Goal: Task Accomplishment & Management: Use online tool/utility

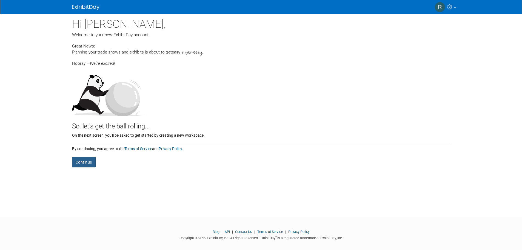
click at [77, 162] on button "Continue" at bounding box center [84, 162] width 24 height 10
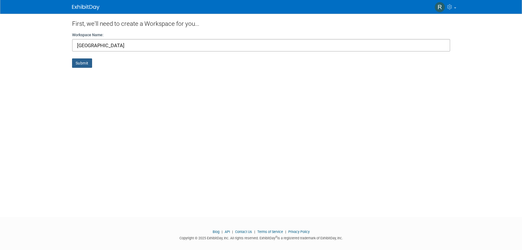
type input "[GEOGRAPHIC_DATA]"
click at [88, 62] on button "Submit" at bounding box center [82, 62] width 20 height 9
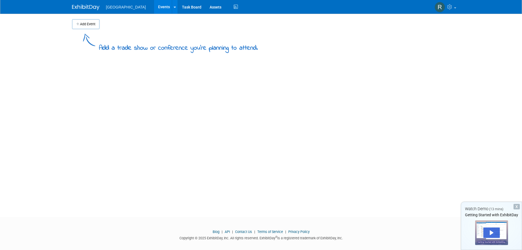
click at [360, 54] on div "Add Event Add a trade show or conference you're planning to attend. New Event D…" at bounding box center [261, 110] width 387 height 193
click at [178, 2] on link "Task Board" at bounding box center [192, 7] width 28 height 14
click at [87, 25] on button "Add Event" at bounding box center [85, 24] width 27 height 10
